Goal: Task Accomplishment & Management: Manage account settings

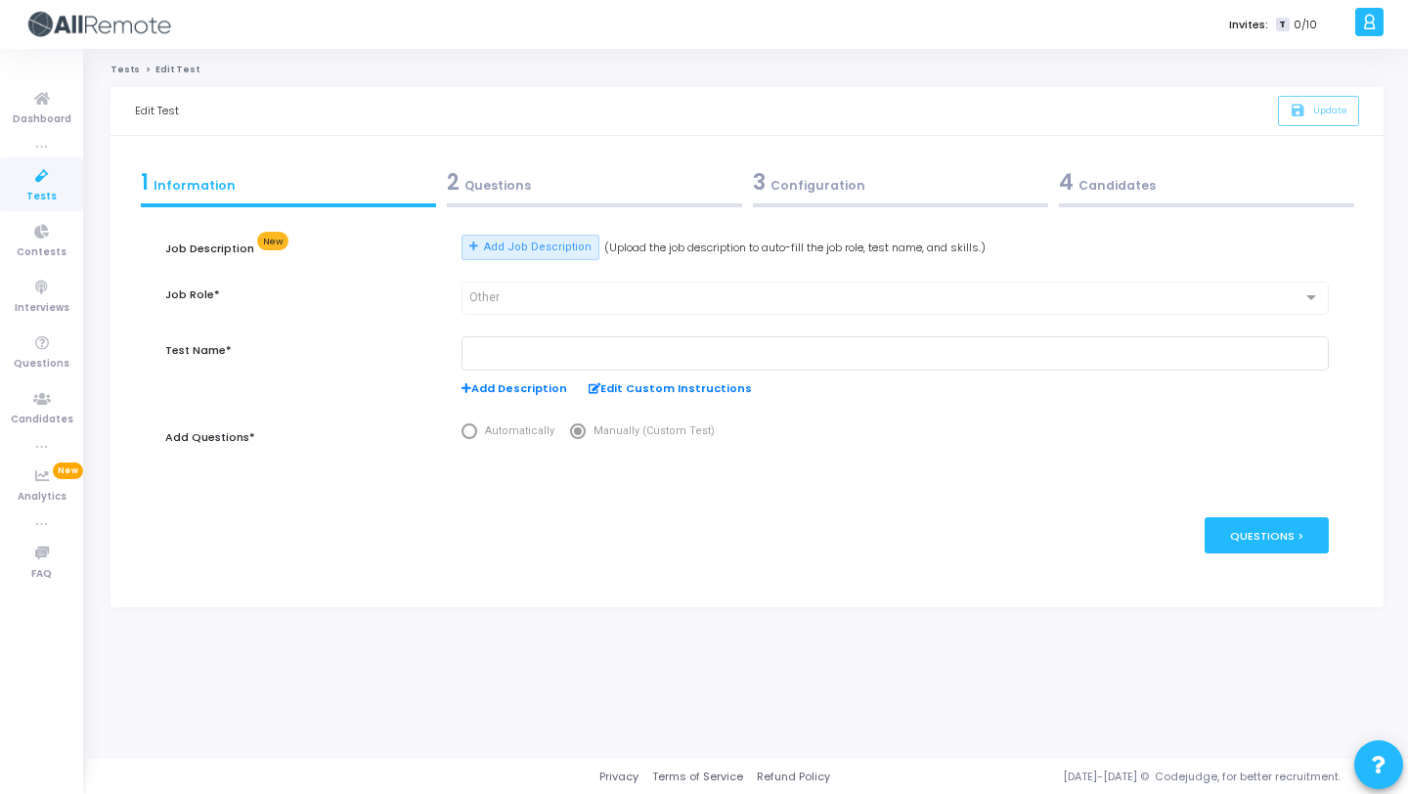
type input "Software Engineer Intern"
click at [796, 195] on div "3 Configuration" at bounding box center [900, 182] width 295 height 32
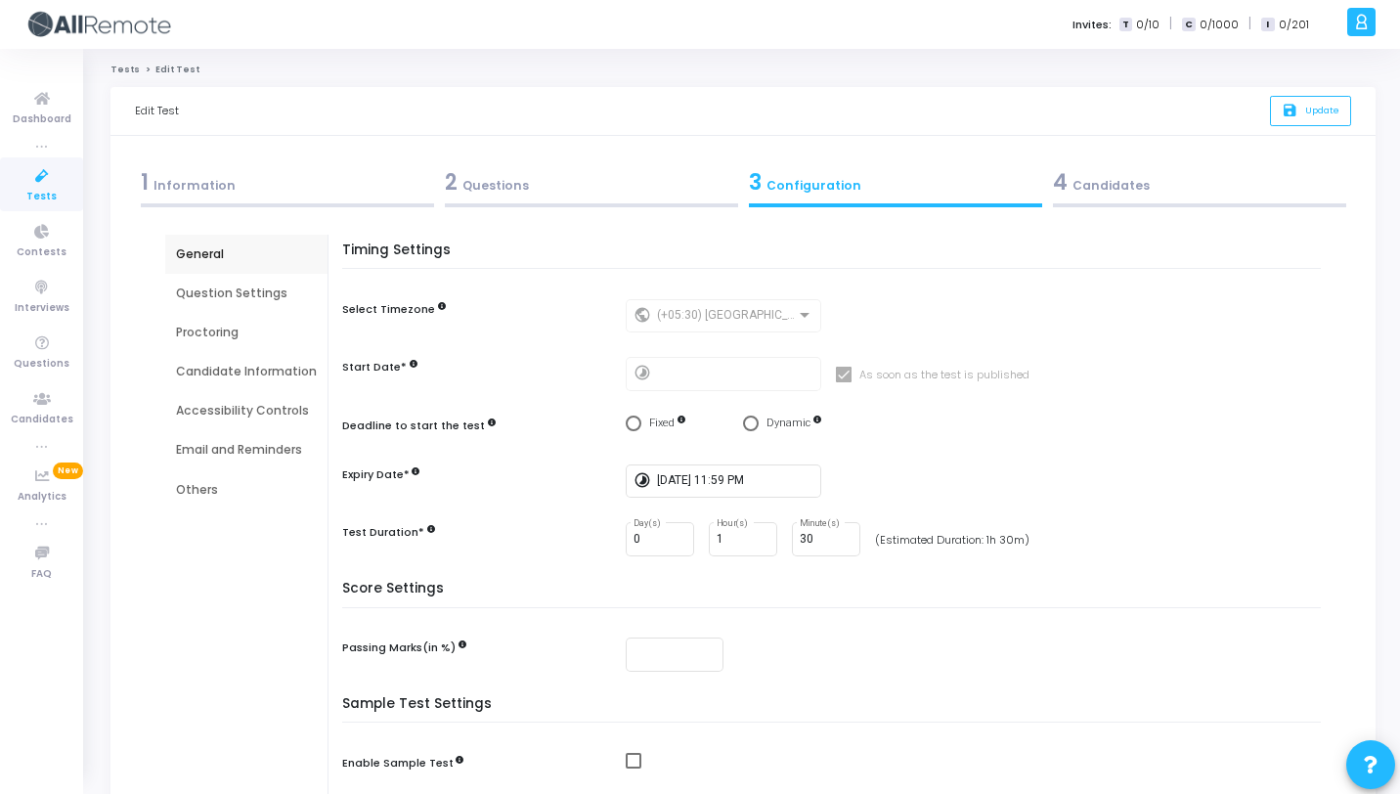
click at [517, 201] on div "2 Questions" at bounding box center [591, 186] width 304 height 53
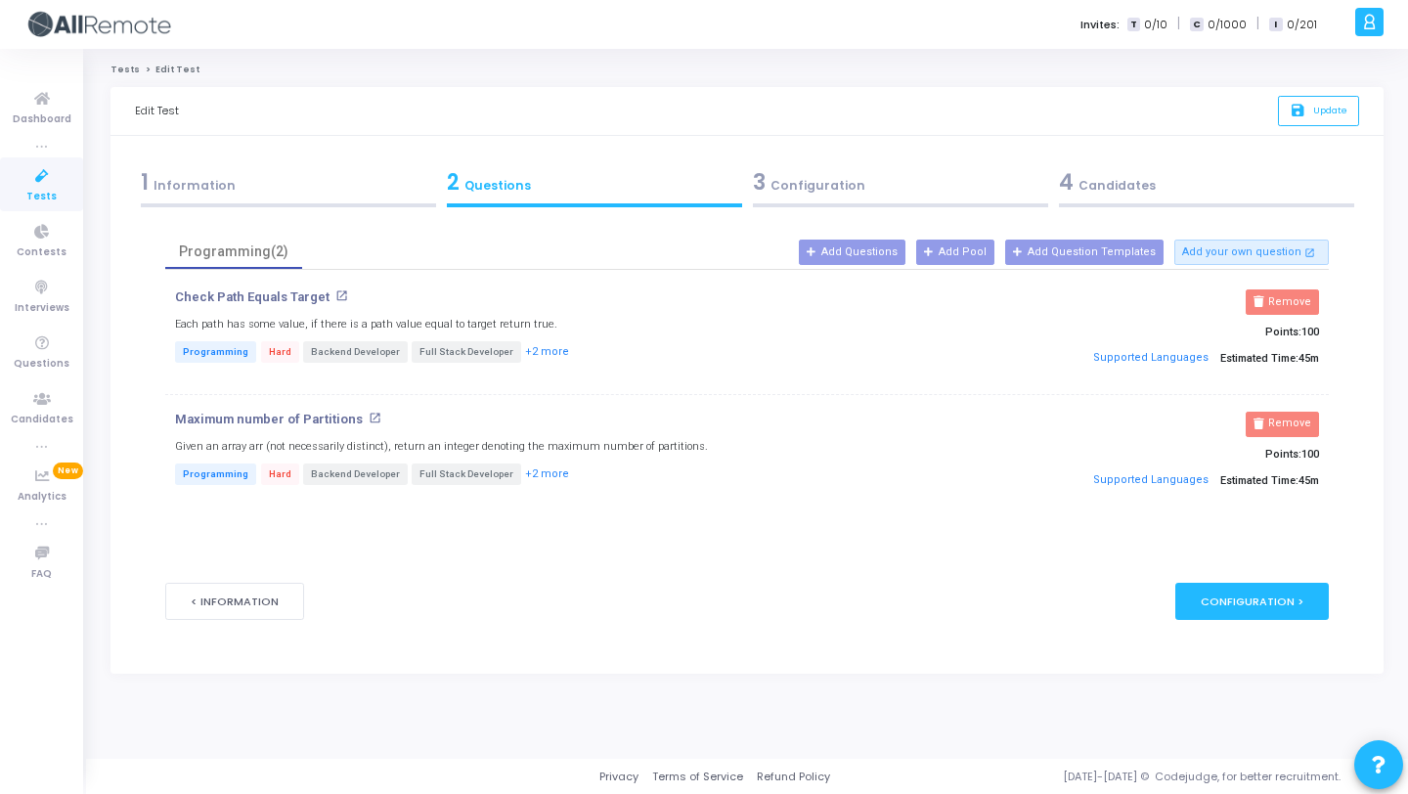
click at [258, 194] on div "1 Information" at bounding box center [288, 182] width 295 height 32
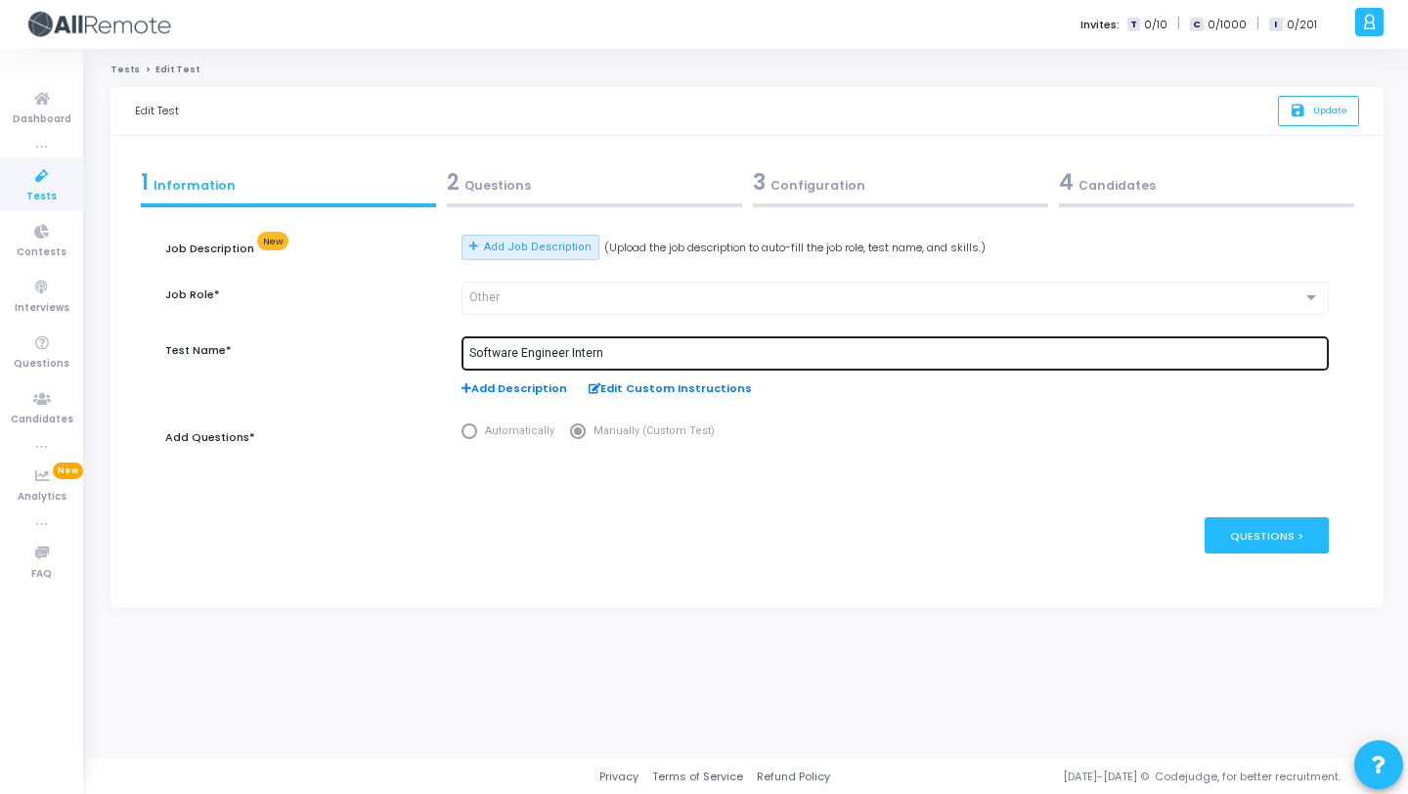
click at [588, 344] on div "Software Engineer Intern" at bounding box center [895, 352] width 852 height 36
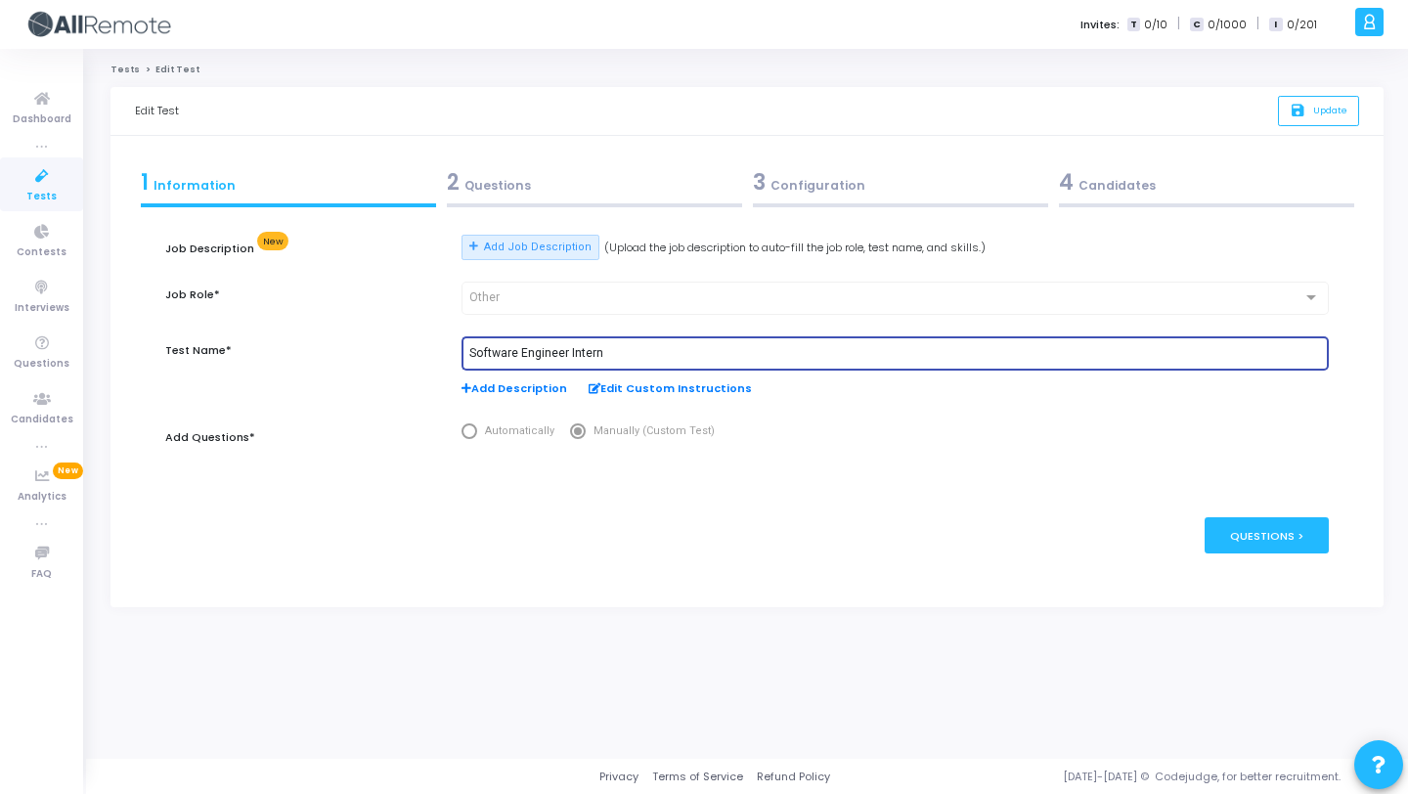
click at [588, 187] on div "2 Questions" at bounding box center [594, 182] width 295 height 32
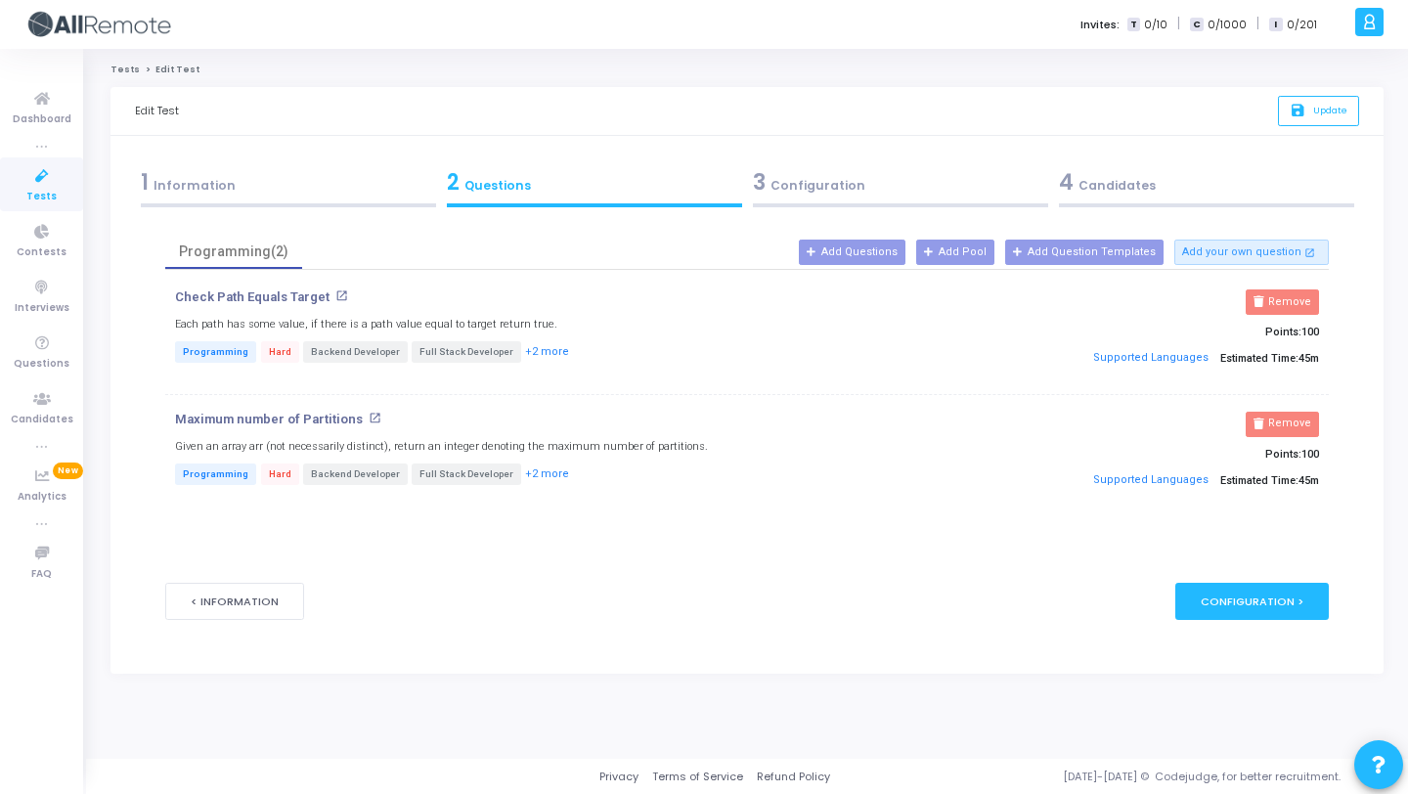
click at [1076, 201] on div "4 Candidates" at bounding box center [1206, 186] width 306 height 53
click at [1097, 195] on div "4 Candidates" at bounding box center [1206, 182] width 295 height 32
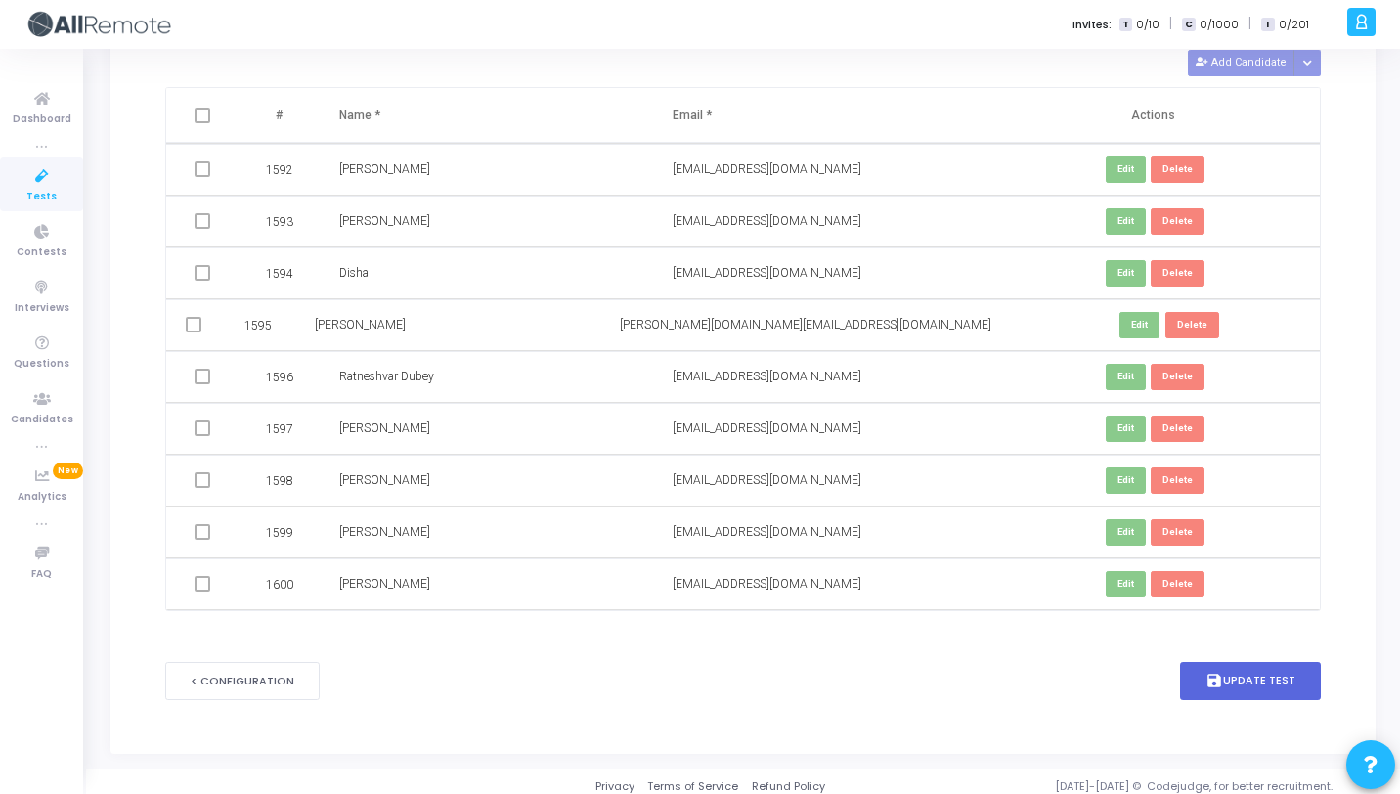
scroll to position [195, 0]
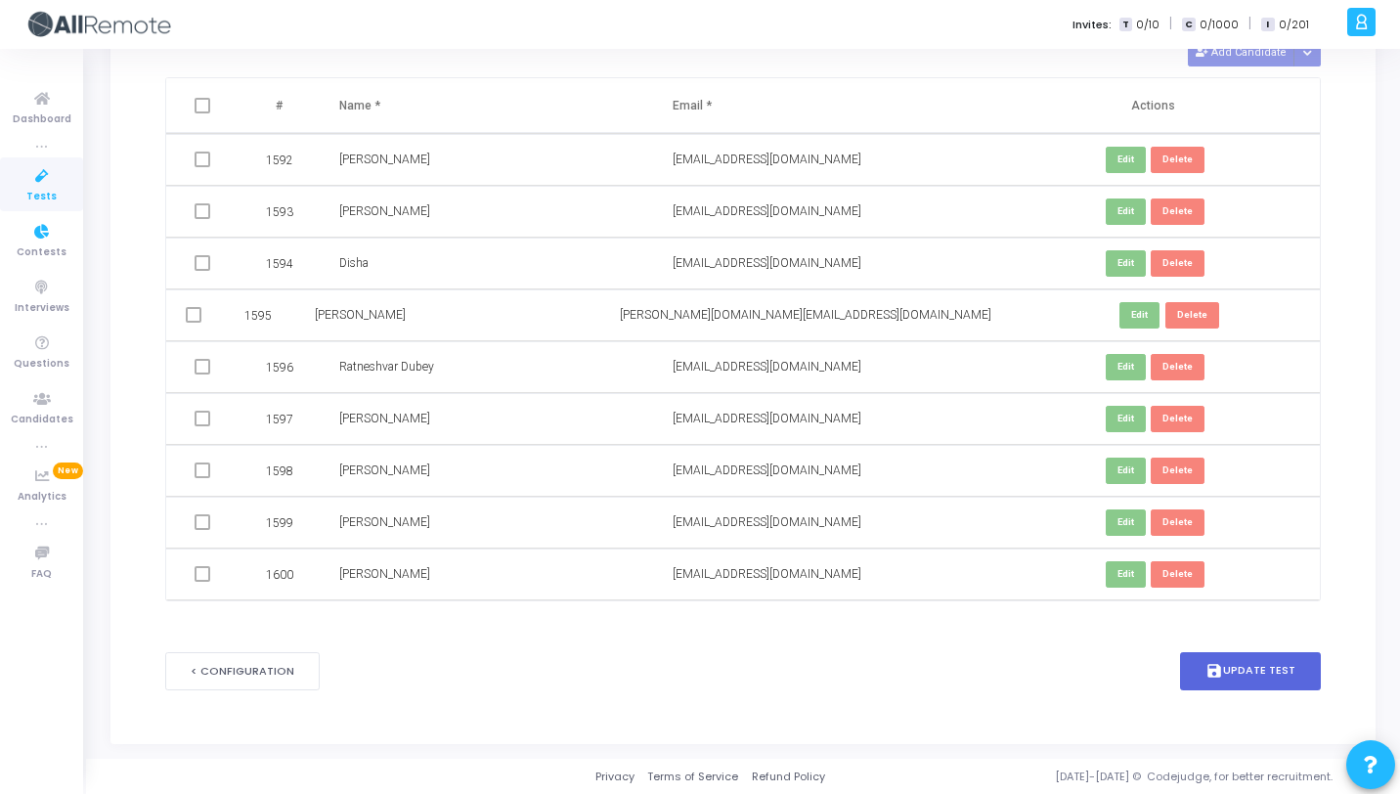
click at [35, 193] on span "Tests" at bounding box center [41, 197] width 30 height 17
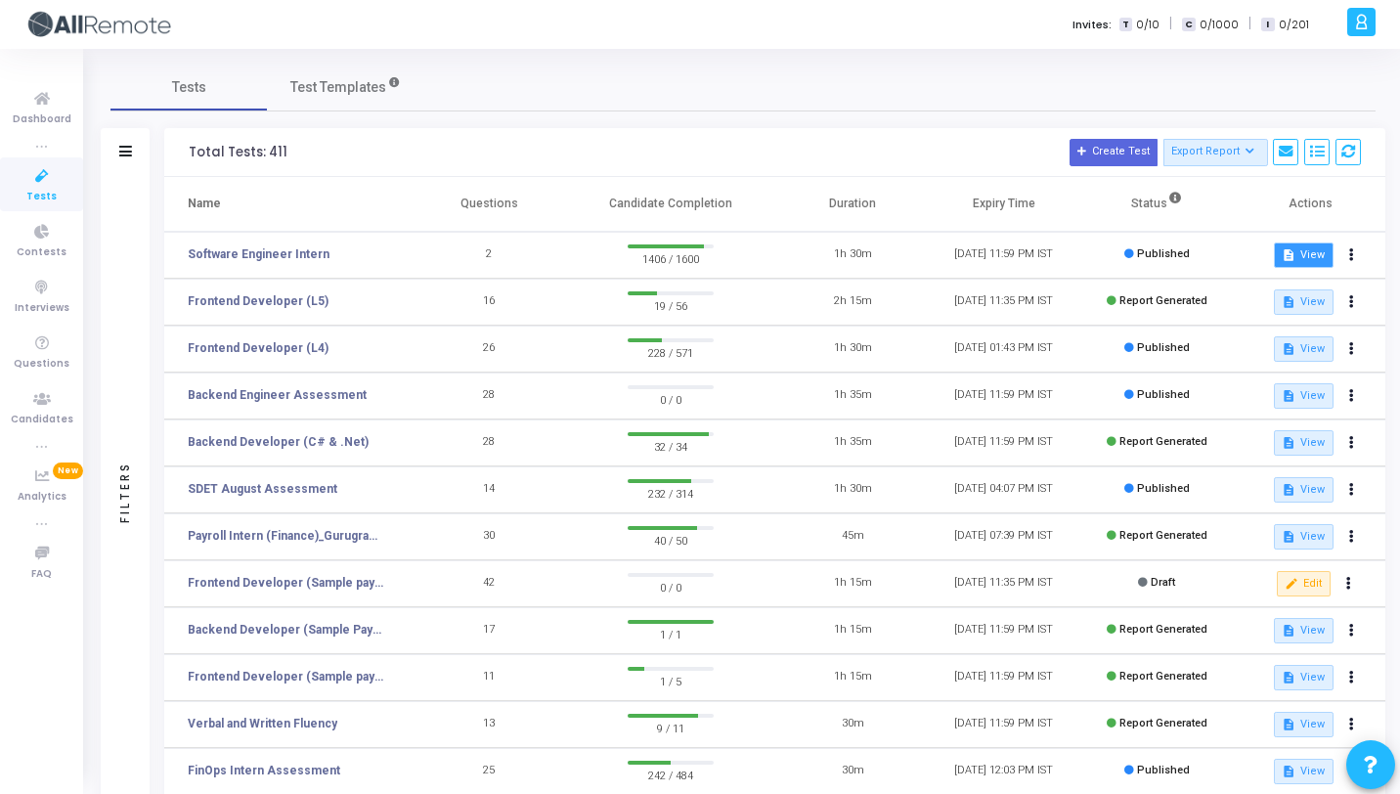
click at [1323, 255] on button "description View" at bounding box center [1304, 255] width 60 height 25
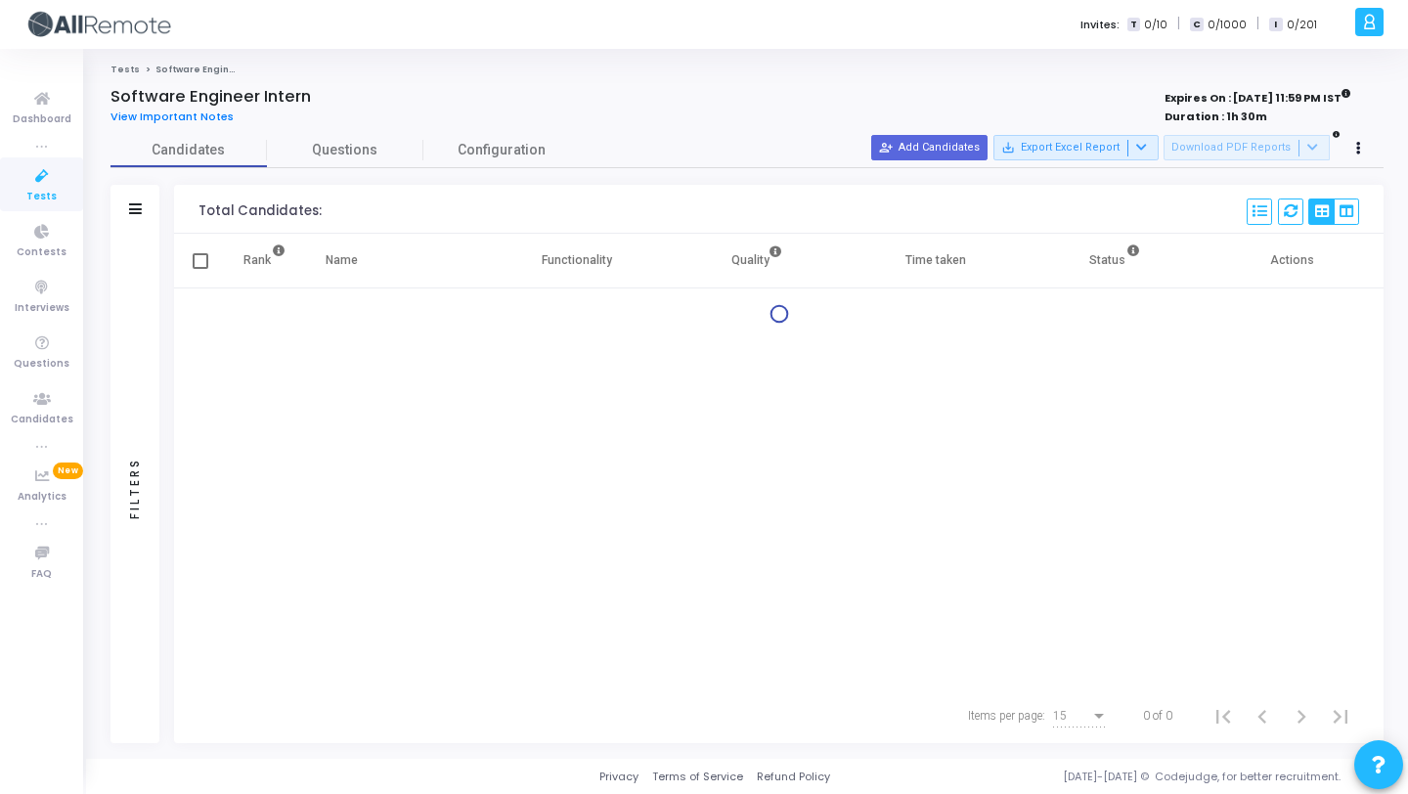
click at [389, 337] on div at bounding box center [779, 314] width 1210 height 52
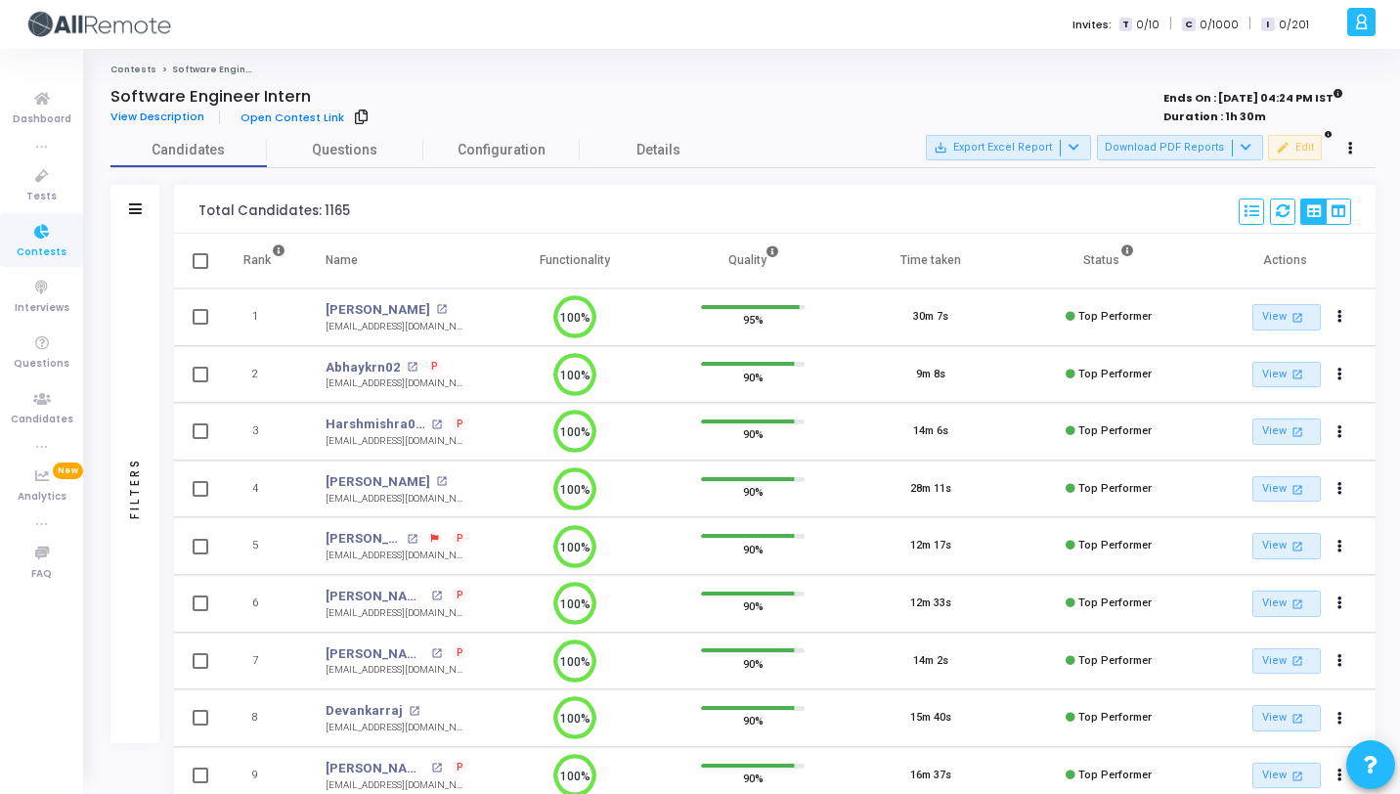
click at [355, 115] on icon at bounding box center [361, 116] width 13 height 11
click at [1346, 155] on button at bounding box center [1351, 148] width 27 height 27
click at [1312, 150] on div at bounding box center [700, 397] width 1400 height 794
click at [61, 232] on icon at bounding box center [42, 232] width 41 height 24
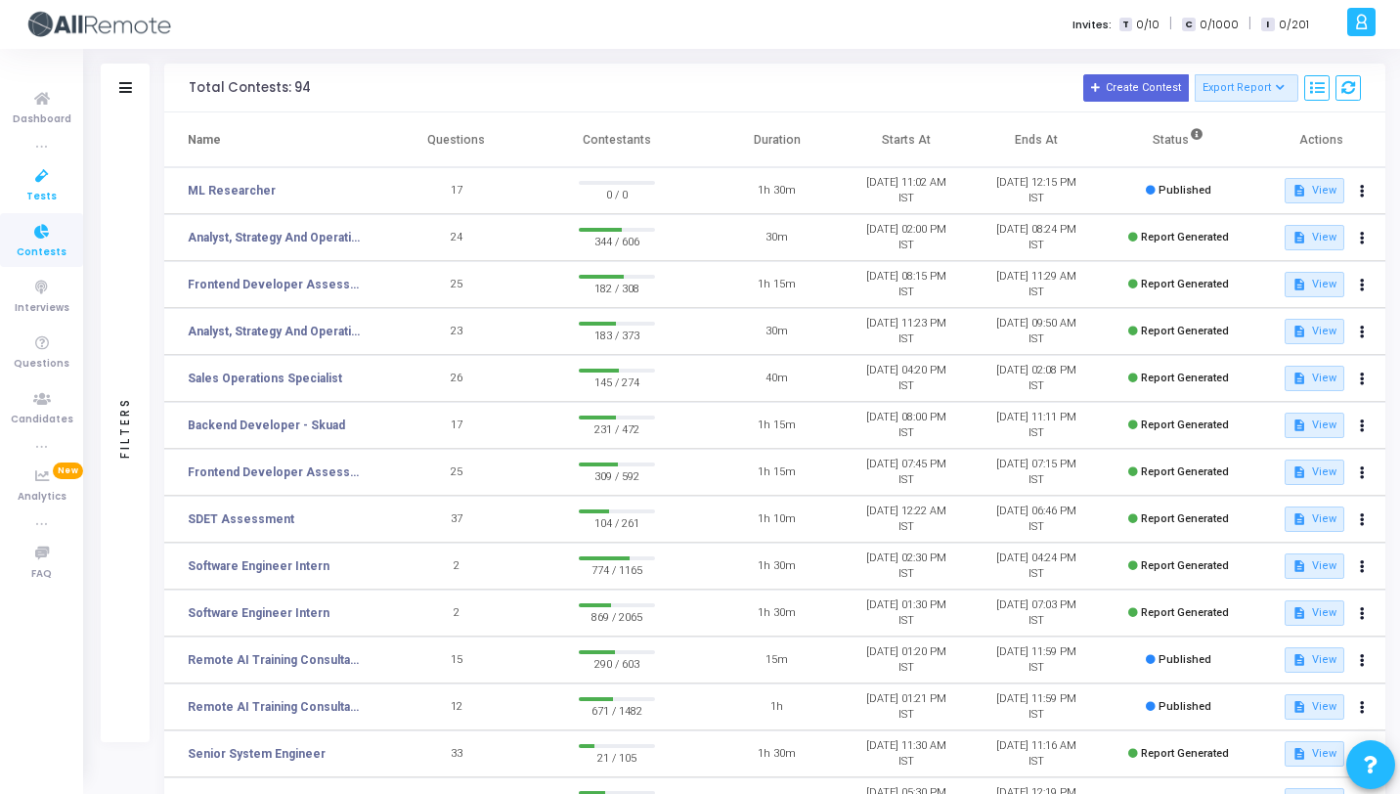
click at [58, 190] on link "Tests" at bounding box center [41, 184] width 83 height 54
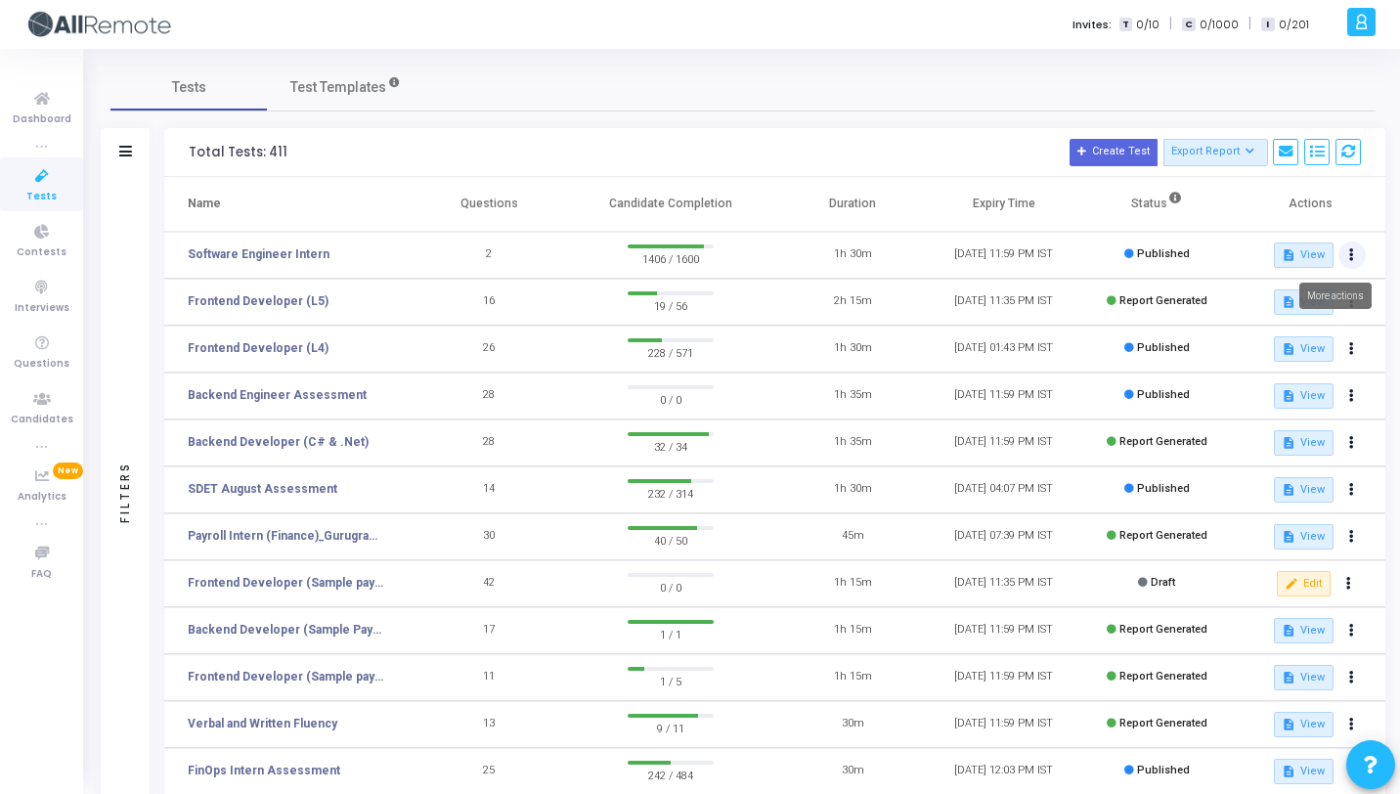
click at [1347, 255] on button at bounding box center [1352, 255] width 27 height 27
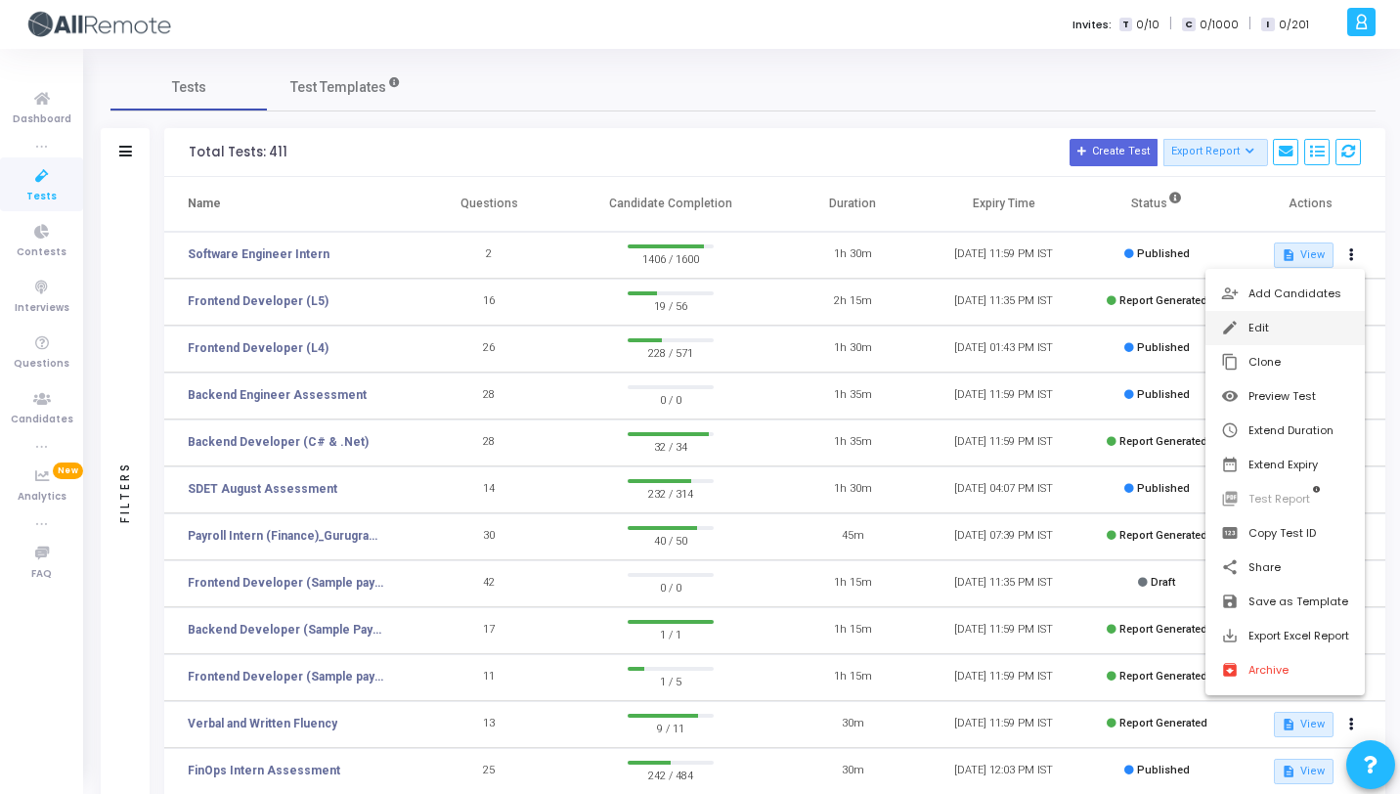
click at [1308, 324] on button "edit Edit" at bounding box center [1285, 328] width 159 height 34
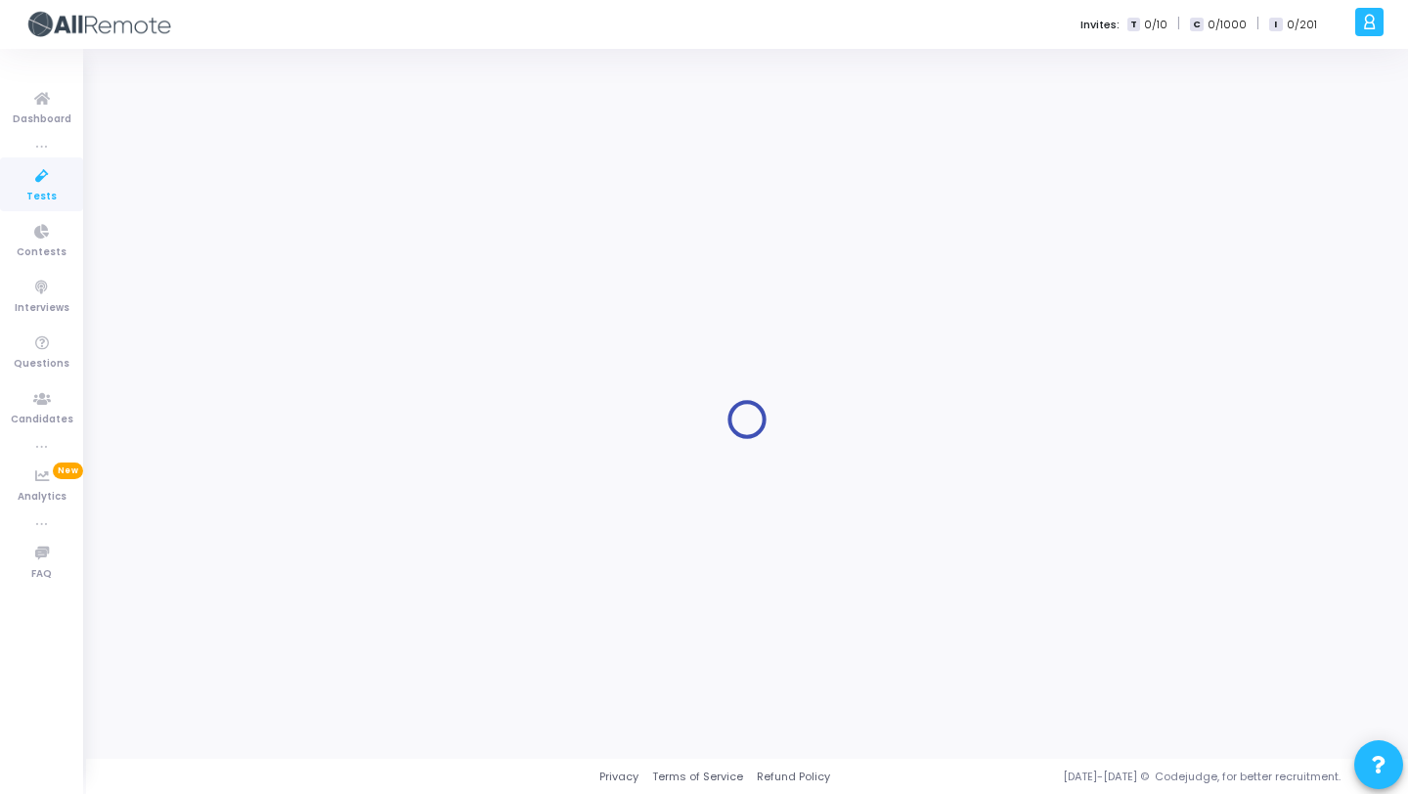
type input "Software Engineer Intern"
type input "[DATE] 11:59 PM"
type input "1"
type input "30"
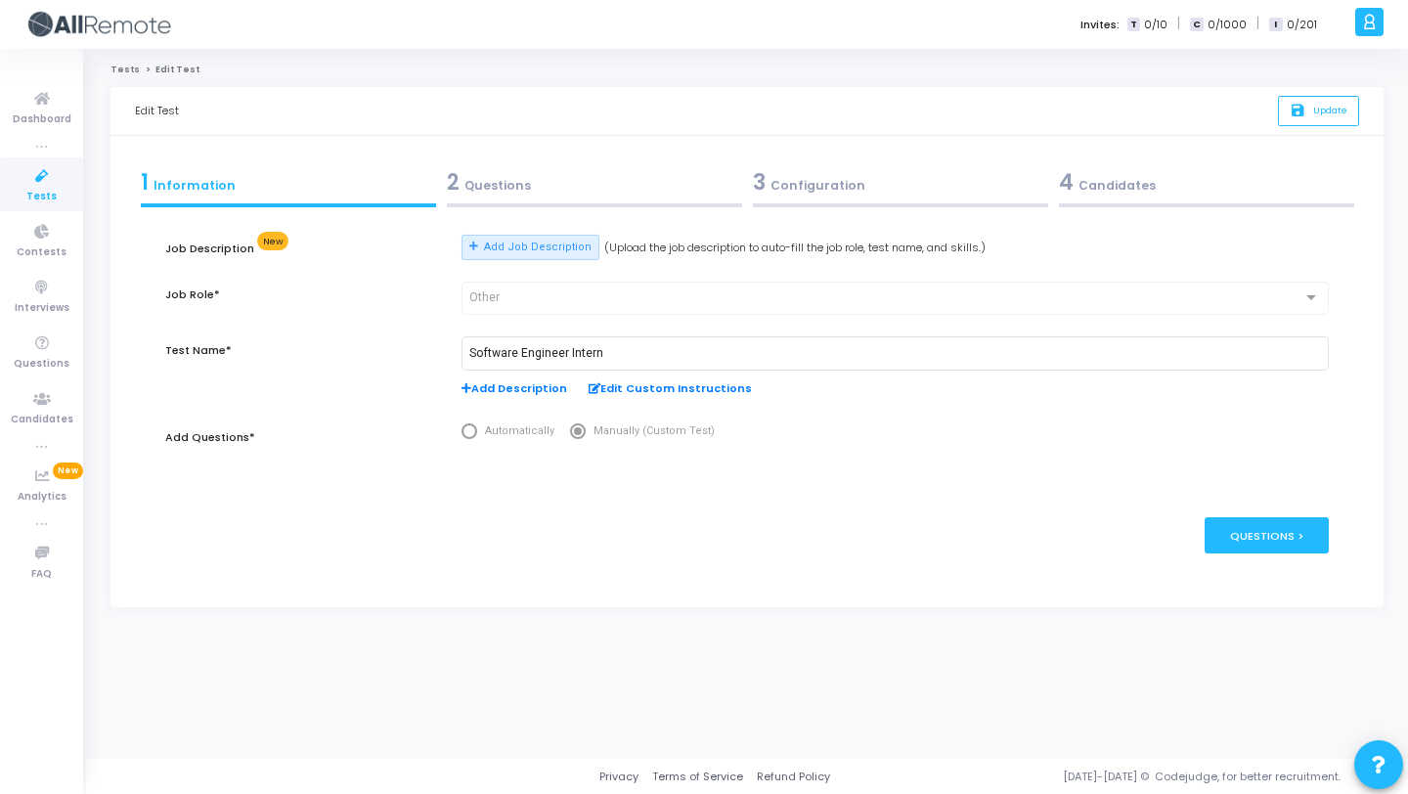
click at [571, 199] on div "2 Questions" at bounding box center [594, 186] width 306 height 53
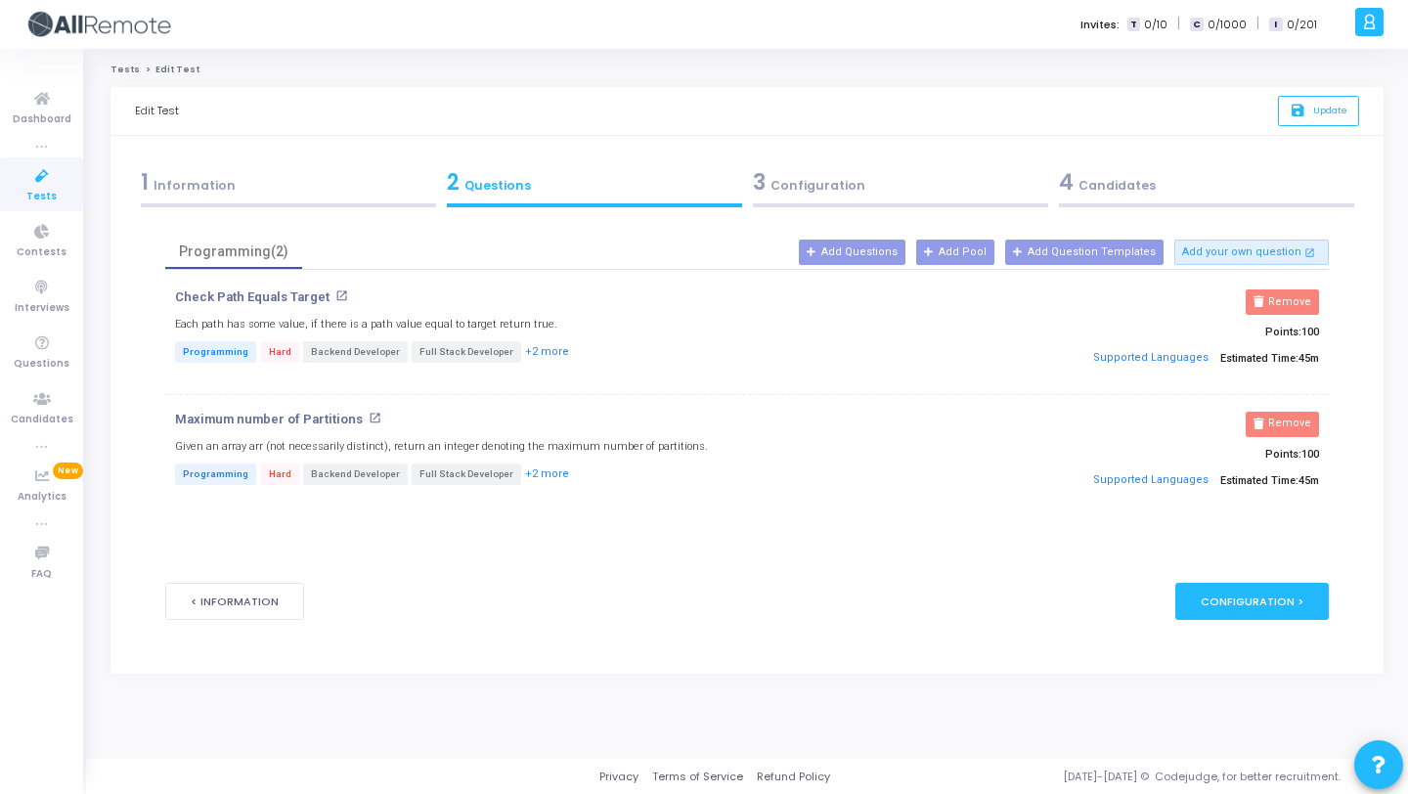
click at [797, 172] on div "3 Configuration" at bounding box center [900, 182] width 295 height 32
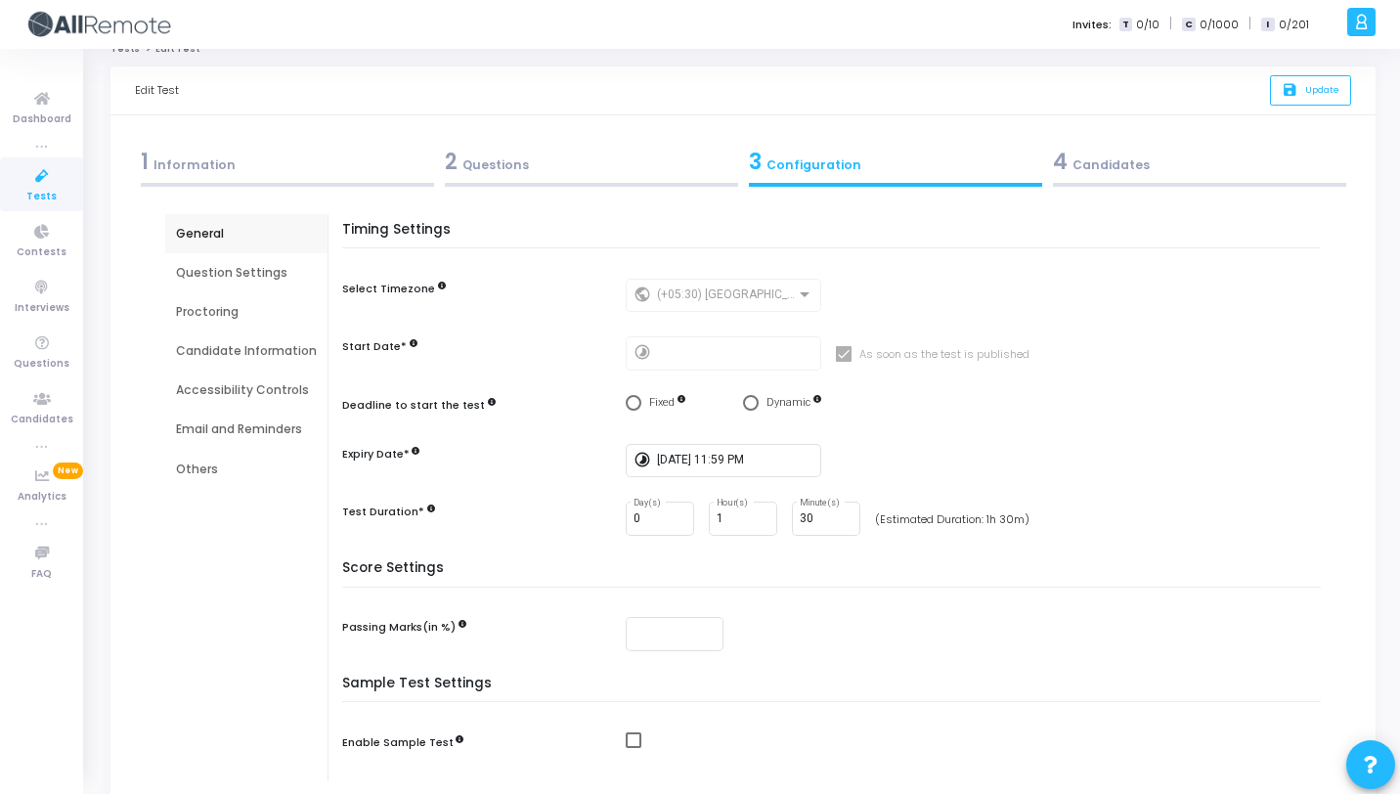
scroll to position [199, 0]
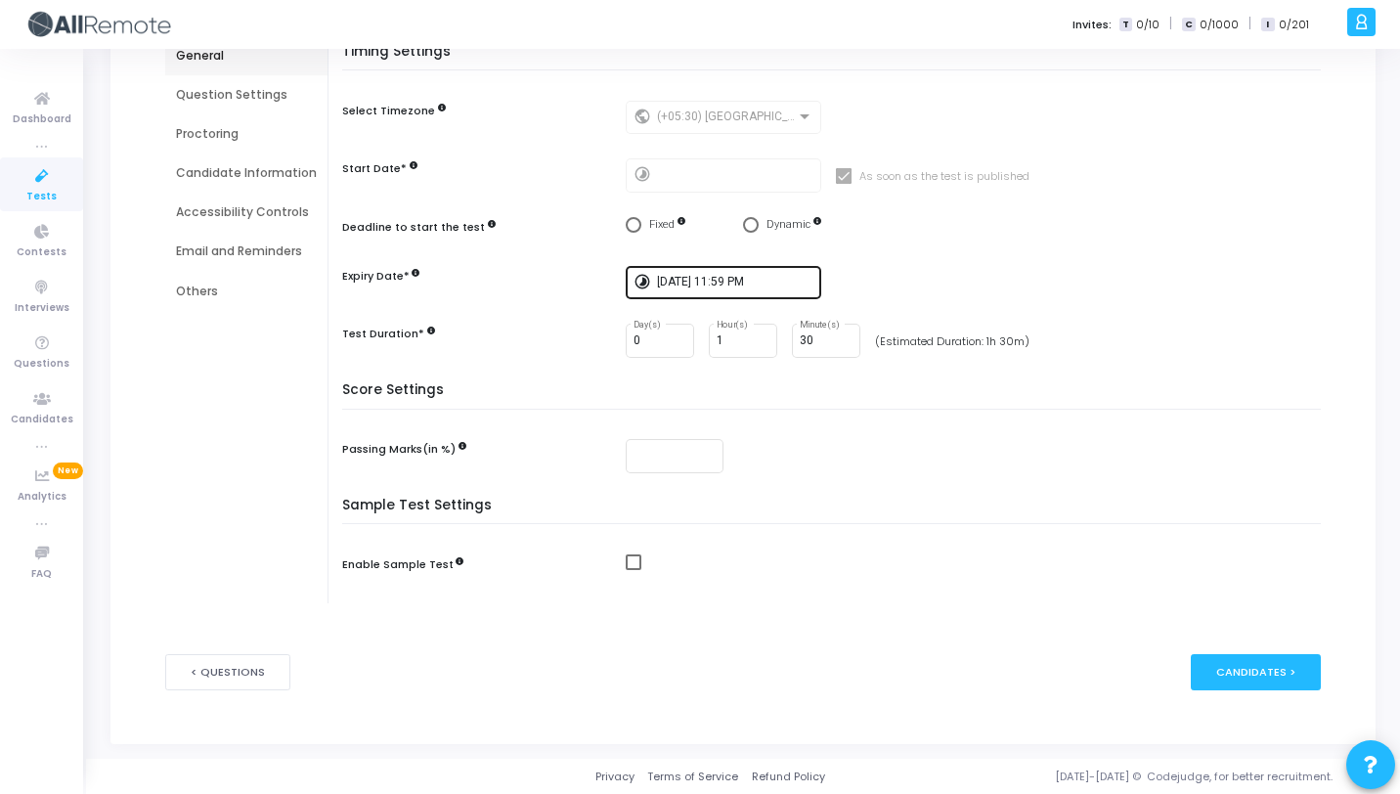
click at [708, 274] on div "[DATE] 11:59 PM" at bounding box center [735, 281] width 156 height 36
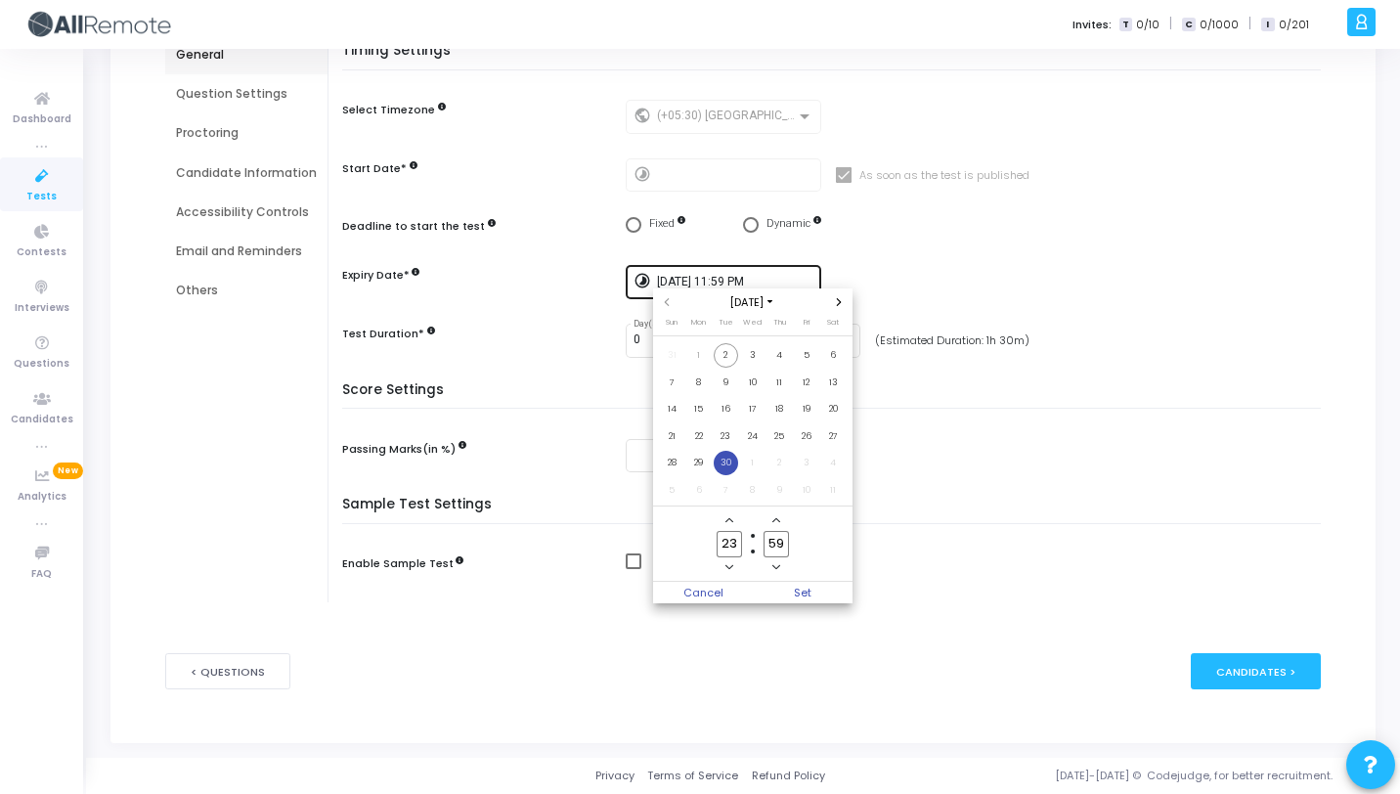
scroll to position [0, 0]
click at [839, 300] on icon "Next month" at bounding box center [839, 302] width 5 height 8
click at [661, 304] on span "Previous month" at bounding box center [667, 302] width 17 height 17
click at [729, 463] on span "30" at bounding box center [726, 463] width 24 height 24
click at [795, 601] on span "Set" at bounding box center [803, 593] width 100 height 22
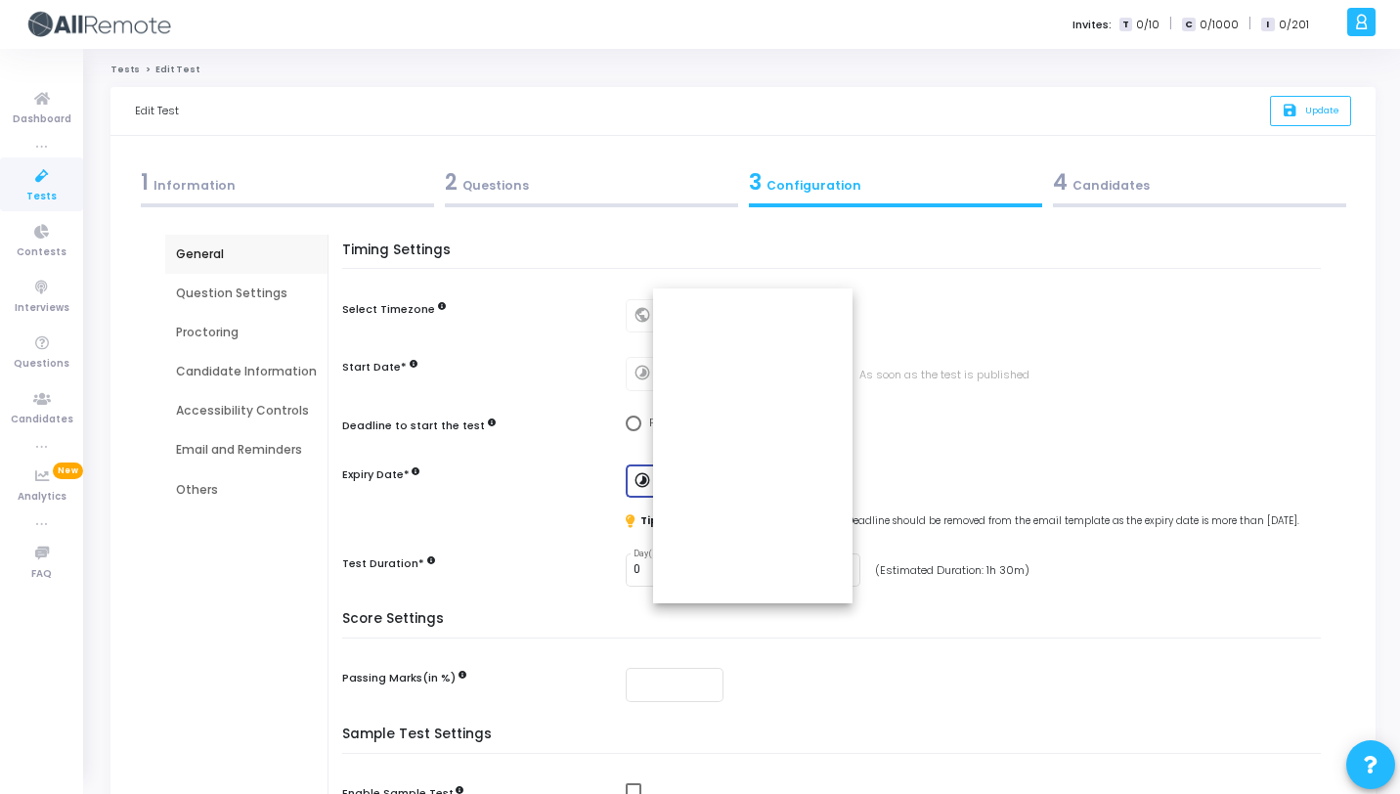
scroll to position [199, 0]
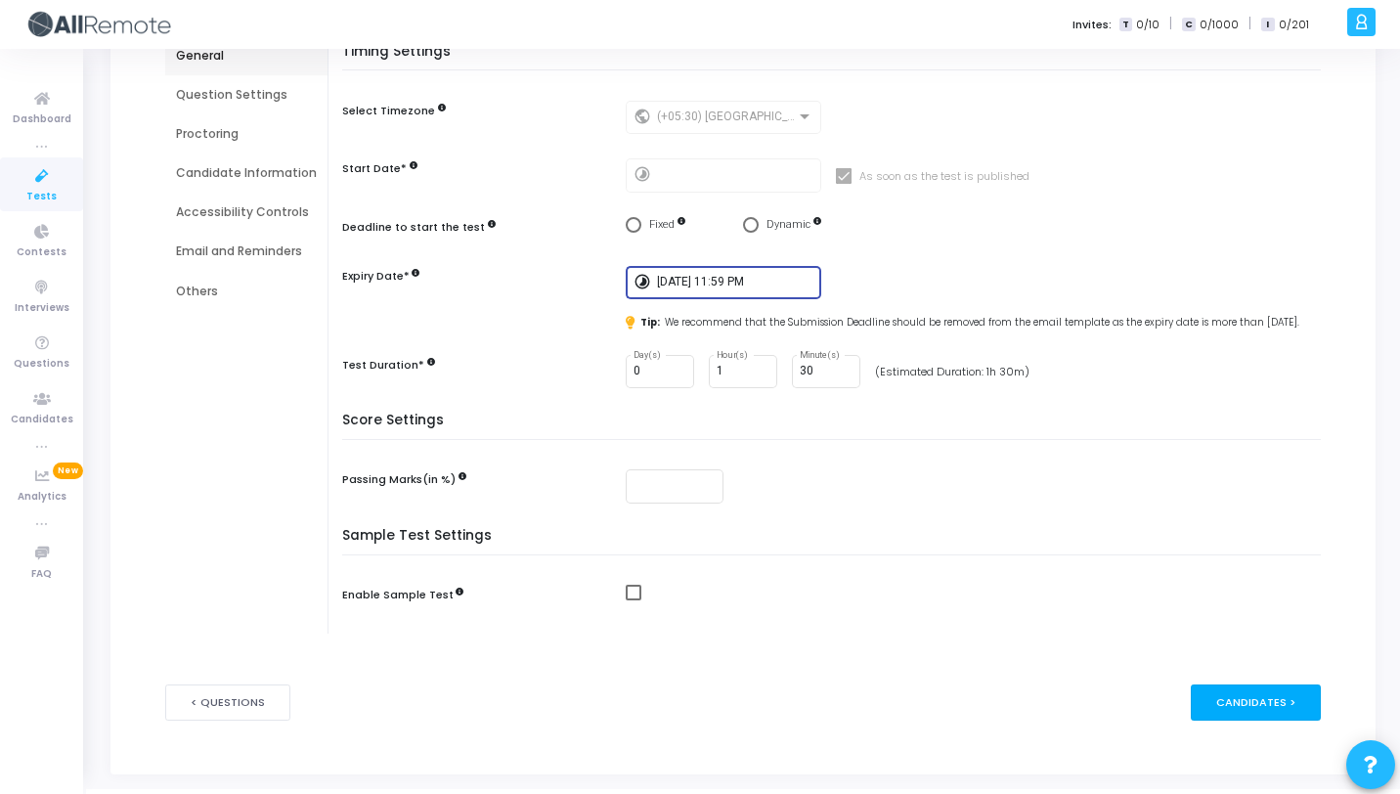
click at [1255, 699] on div "Candidates >" at bounding box center [1256, 703] width 130 height 36
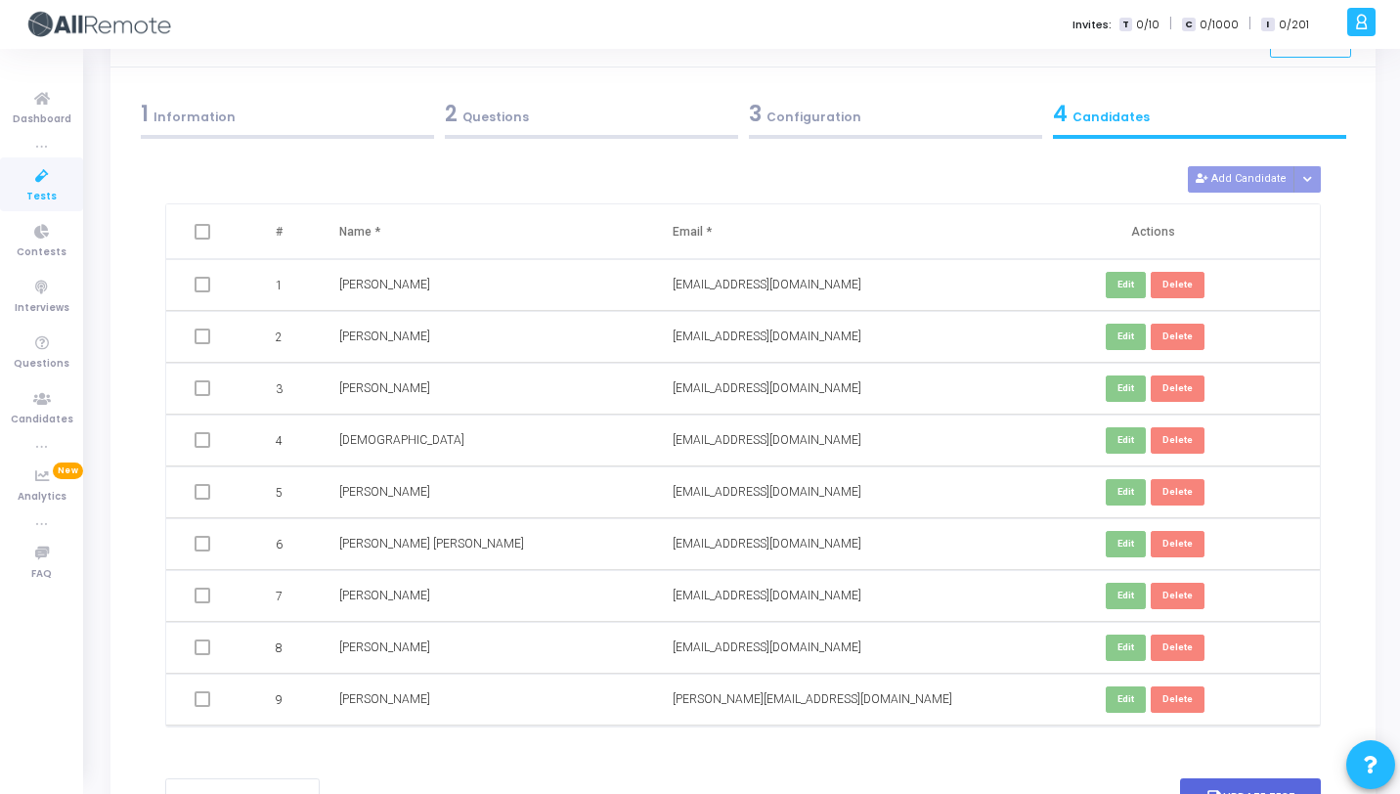
click at [1244, 674] on td "Edit Delete" at bounding box center [1153, 648] width 333 height 52
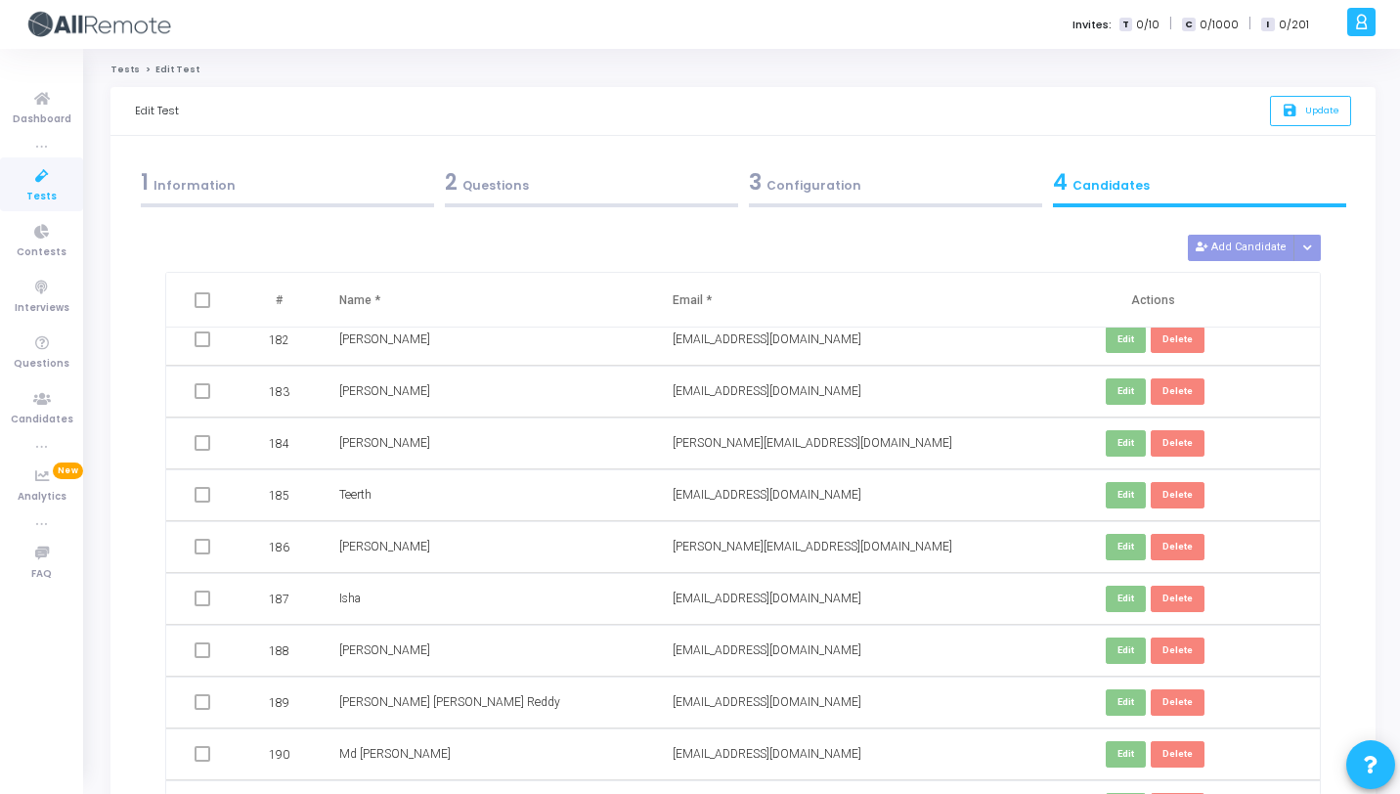
scroll to position [10415, 0]
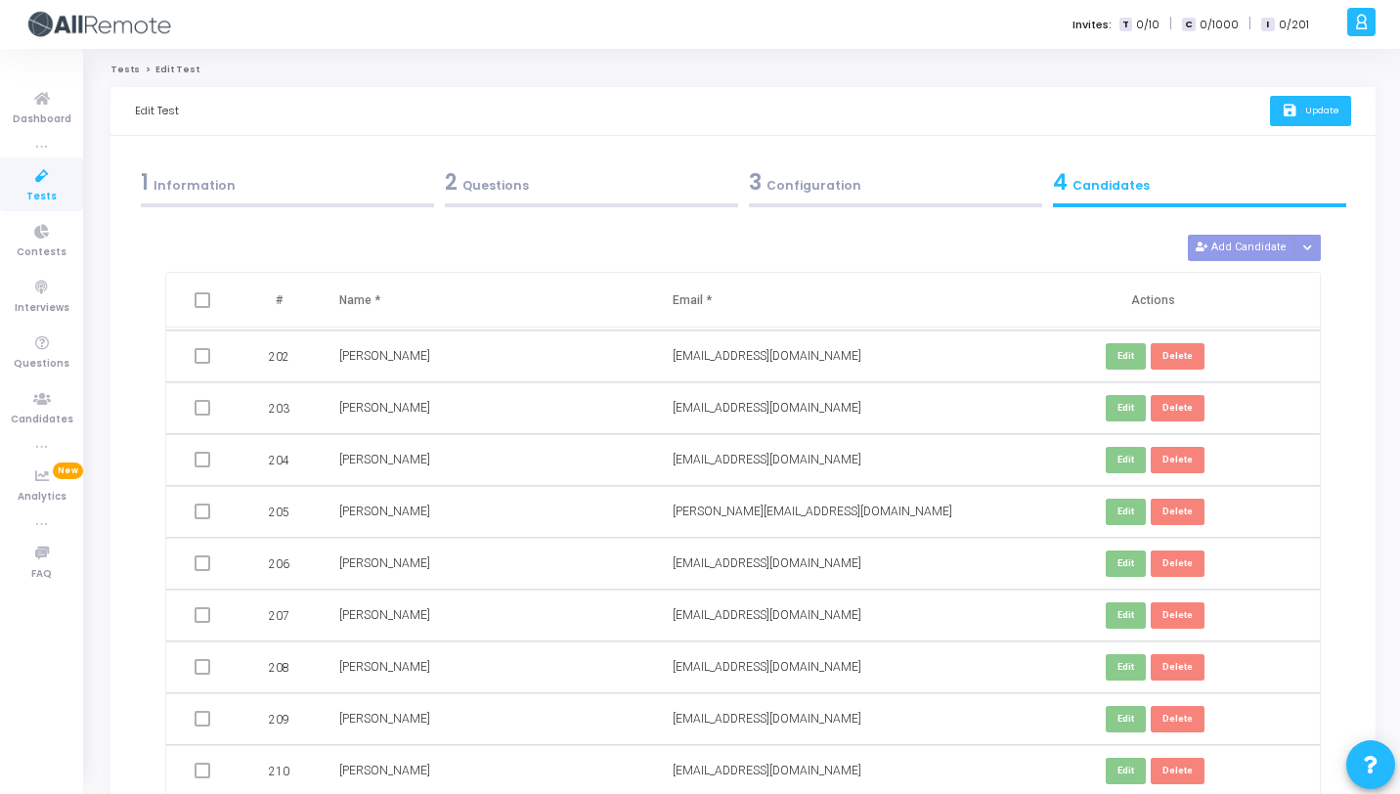
click at [1332, 107] on span "Update" at bounding box center [1323, 110] width 34 height 13
